Goal: Task Accomplishment & Management: Use online tool/utility

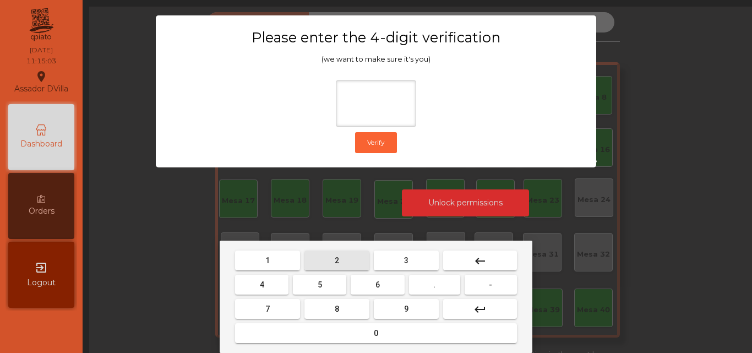
click at [337, 259] on span "2" at bounding box center [337, 260] width 4 height 9
drag, startPoint x: 252, startPoint y: 281, endPoint x: 335, endPoint y: 294, distance: 84.1
click at [254, 281] on button "4" at bounding box center [261, 285] width 53 height 20
click at [382, 291] on button "6" at bounding box center [377, 285] width 53 height 20
click at [393, 307] on button "9" at bounding box center [406, 309] width 65 height 20
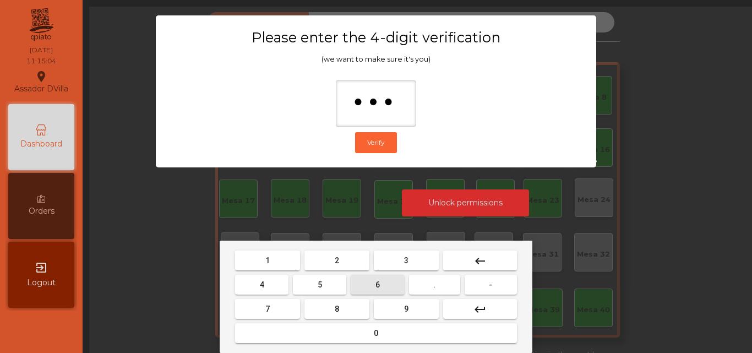
type input "****"
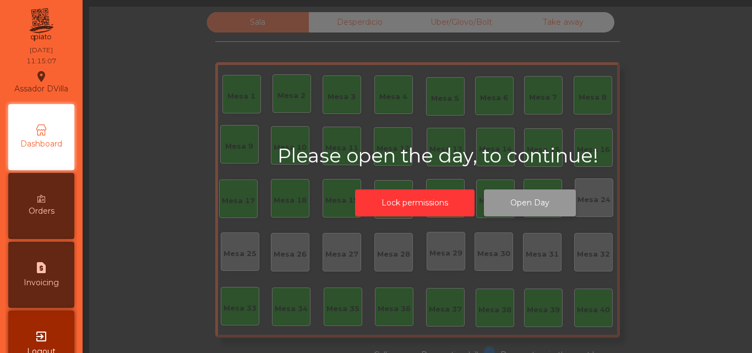
click at [513, 208] on button "Open Day" at bounding box center [530, 202] width 92 height 27
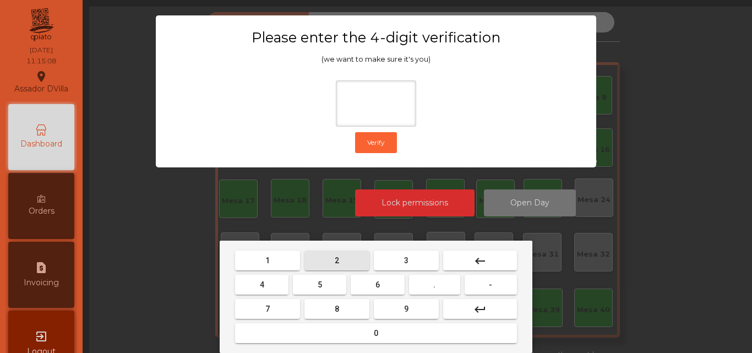
drag, startPoint x: 332, startPoint y: 264, endPoint x: 272, endPoint y: 266, distance: 60.1
click at [332, 264] on button "2" at bounding box center [337, 261] width 65 height 20
drag, startPoint x: 273, startPoint y: 286, endPoint x: 365, endPoint y: 291, distance: 92.1
click at [276, 286] on button "4" at bounding box center [261, 285] width 53 height 20
drag, startPoint x: 379, startPoint y: 291, endPoint x: 406, endPoint y: 305, distance: 29.8
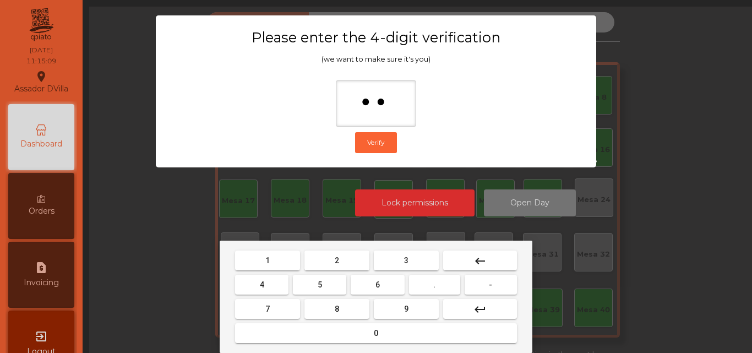
click at [386, 295] on mat-keyboard-key "6" at bounding box center [378, 285] width 58 height 24
click at [410, 311] on button "9" at bounding box center [406, 309] width 65 height 20
click at [474, 263] on mat-icon "keyboard_backspace" at bounding box center [480, 260] width 13 height 13
type input "*"
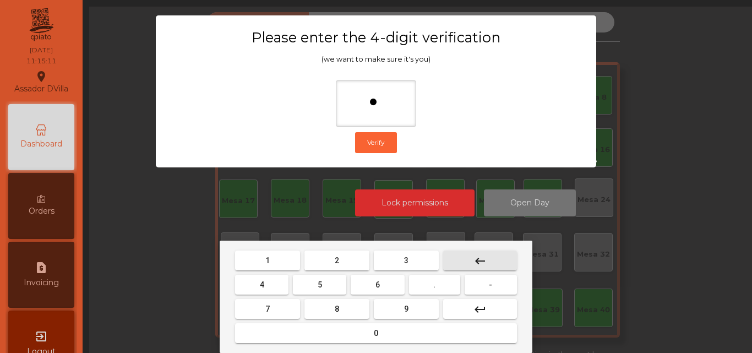
click at [474, 263] on mat-icon "keyboard_backspace" at bounding box center [480, 260] width 13 height 13
click at [324, 263] on button "2" at bounding box center [337, 261] width 65 height 20
drag, startPoint x: 279, startPoint y: 281, endPoint x: 314, endPoint y: 285, distance: 35.5
click at [282, 282] on button "4" at bounding box center [261, 285] width 53 height 20
click at [382, 289] on button "6" at bounding box center [377, 285] width 53 height 20
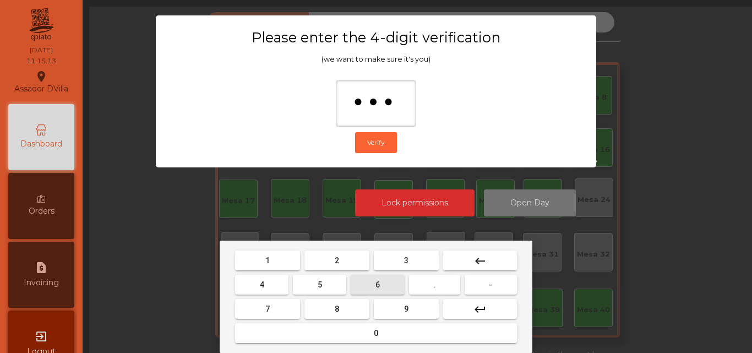
click at [395, 302] on button "9" at bounding box center [406, 309] width 65 height 20
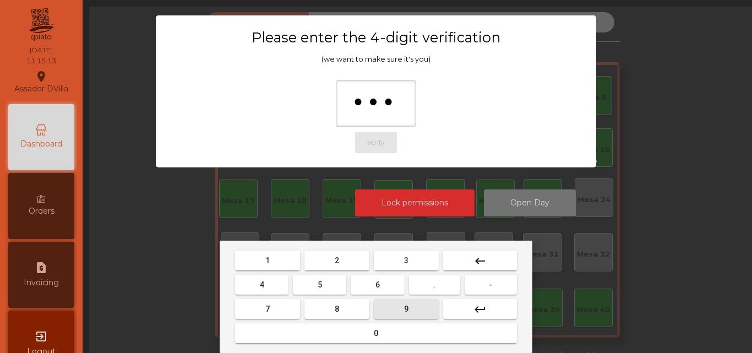
type input "****"
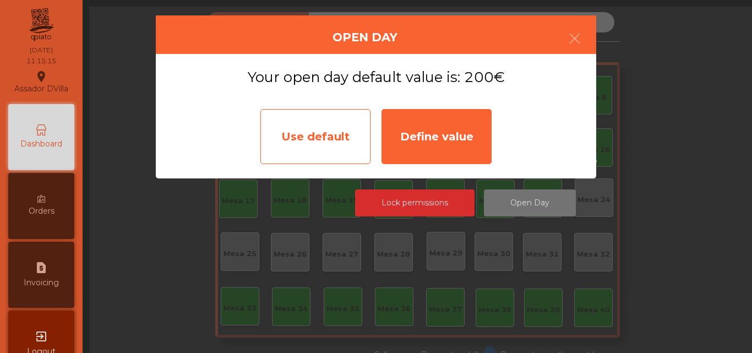
click at [328, 131] on div "Use default" at bounding box center [316, 136] width 110 height 55
